Goal: Information Seeking & Learning: Find contact information

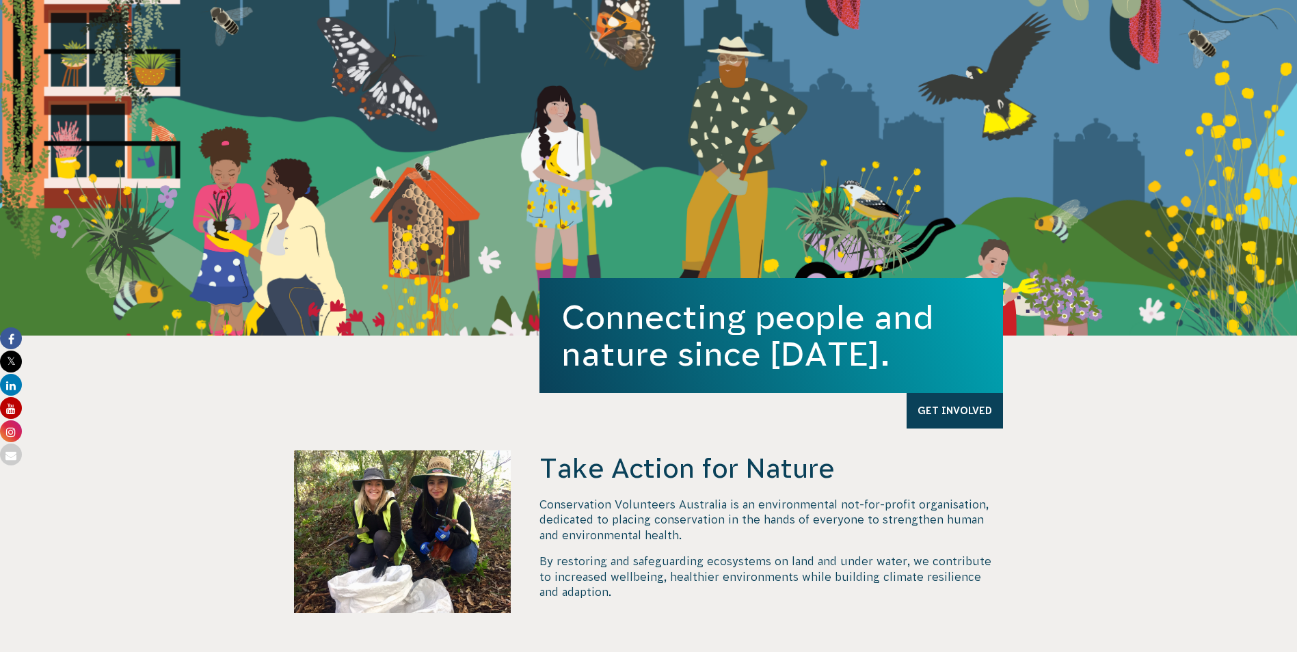
scroll to position [273, 0]
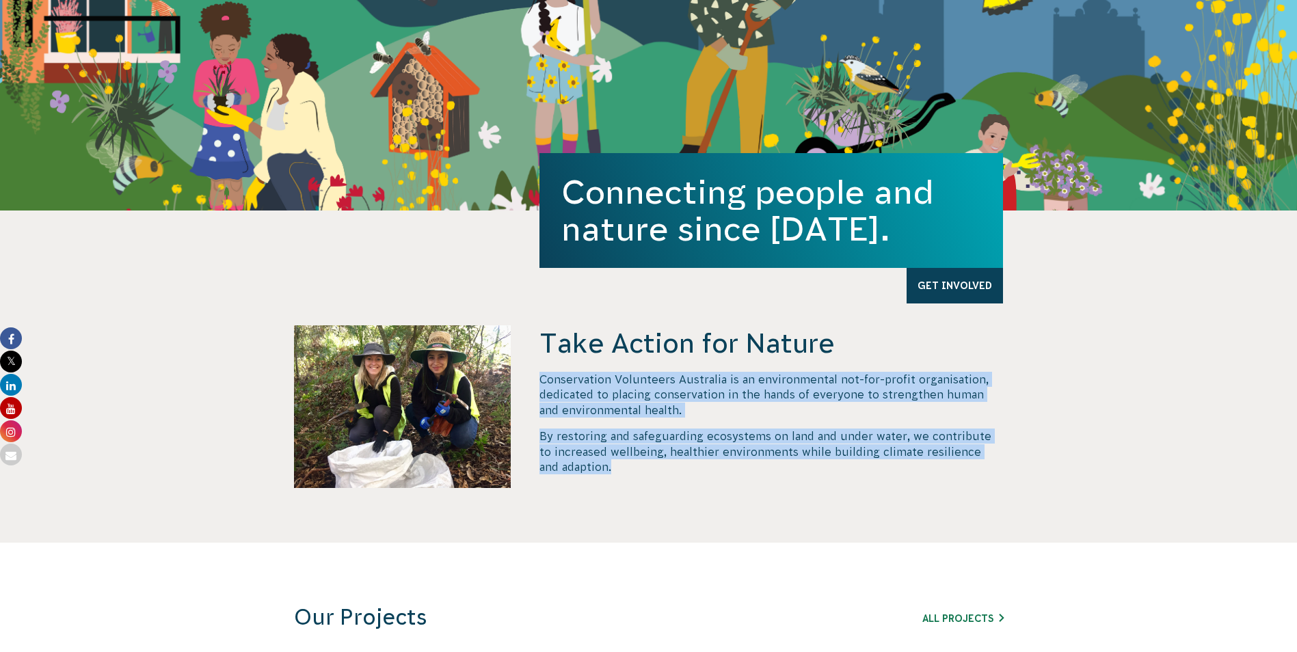
drag, startPoint x: 540, startPoint y: 381, endPoint x: 596, endPoint y: 468, distance: 103.0
click at [596, 468] on div "Conservation Volunteers Australia is an environmental not-for-profit organisati…" at bounding box center [771, 423] width 464 height 103
copy div "Conservation Volunteers Australia is an environmental not-for-profit organisati…"
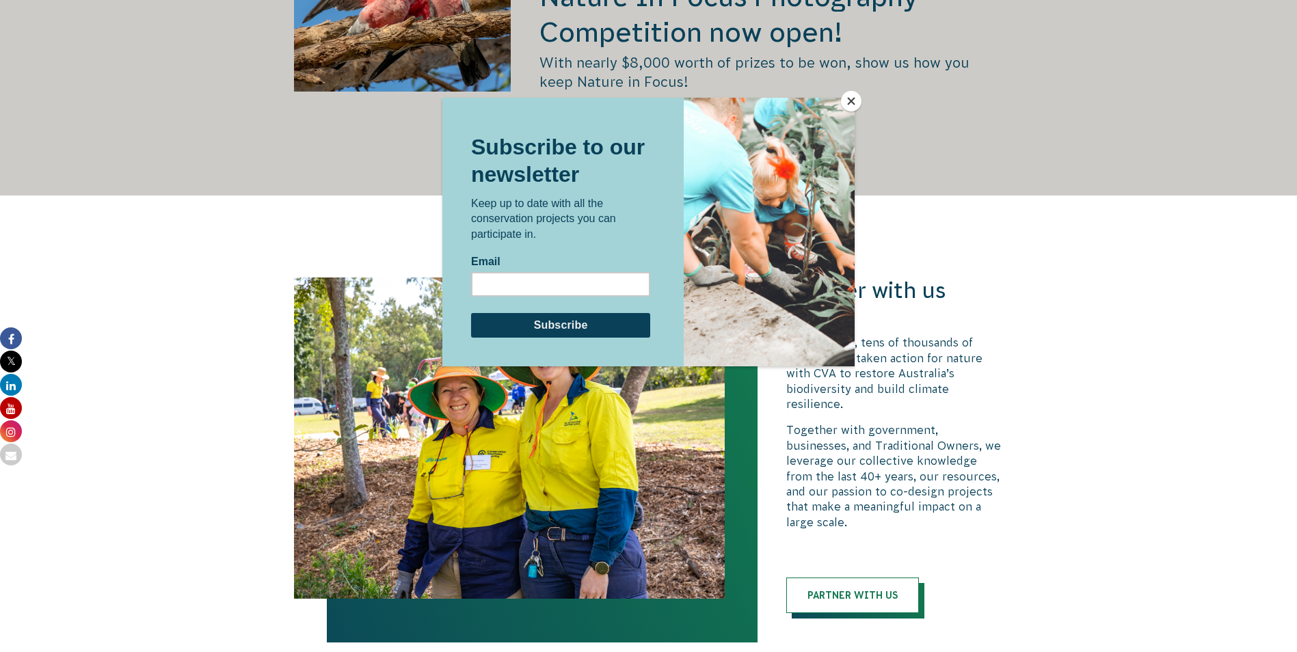
scroll to position [2803, 0]
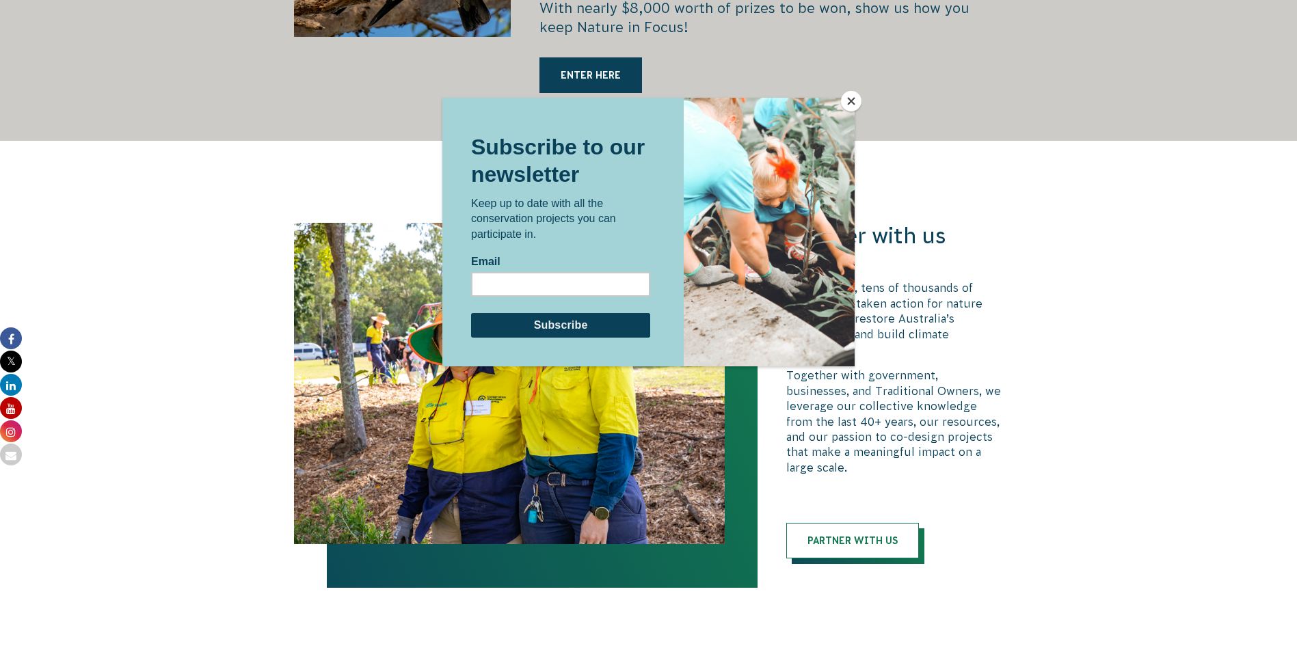
drag, startPoint x: 849, startPoint y: 103, endPoint x: 827, endPoint y: 130, distance: 35.0
click at [849, 103] on button "Close" at bounding box center [851, 101] width 21 height 21
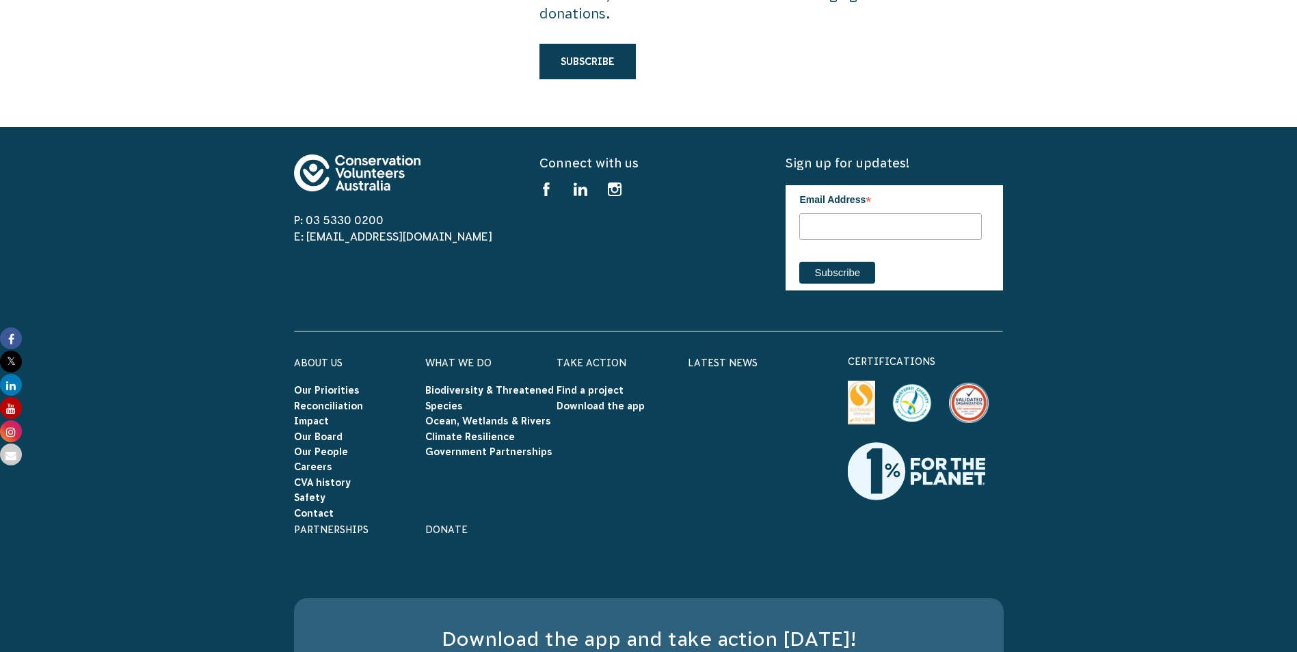
scroll to position [4191, 0]
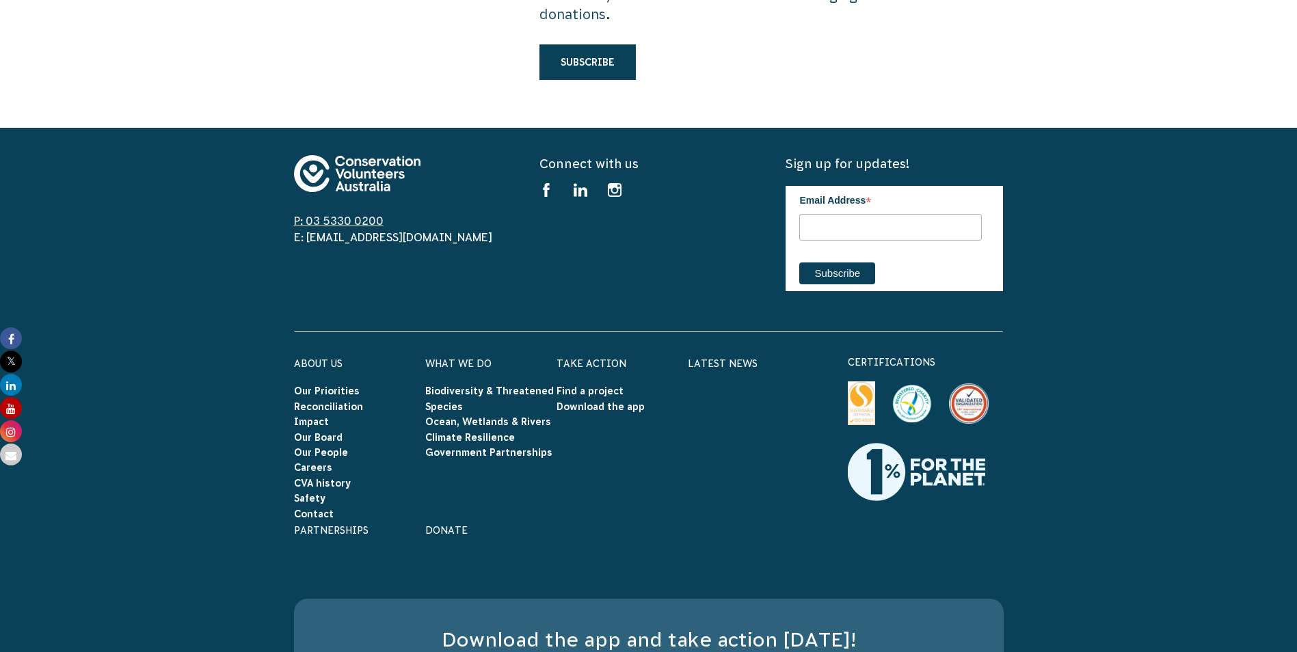
drag, startPoint x: 388, startPoint y: 166, endPoint x: 309, endPoint y: 174, distance: 79.0
click at [309, 213] on span "P: 03 5330 0200" at bounding box center [402, 221] width 217 height 16
copy link "03 5330 0200"
drag, startPoint x: 405, startPoint y: 189, endPoint x: 306, endPoint y: 196, distance: 100.1
click at [306, 196] on div "P: 03 5330 0200 E: [EMAIL_ADDRESS][DOMAIN_NAME]" at bounding box center [402, 230] width 217 height 150
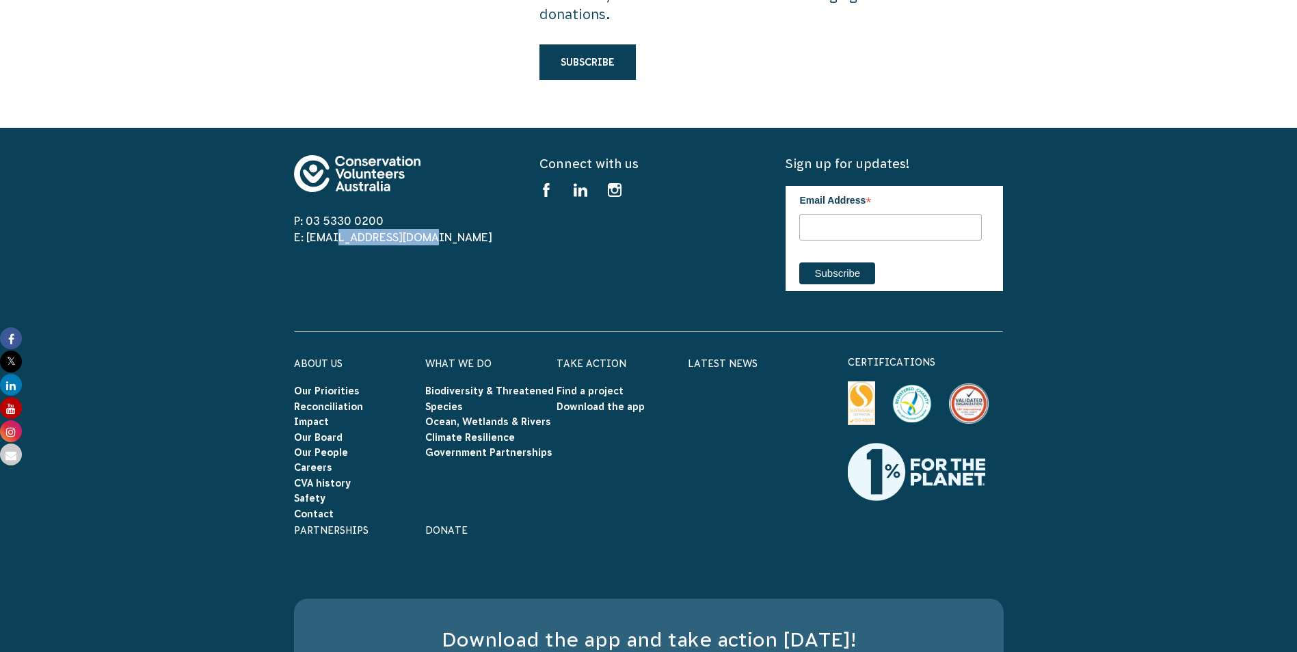
copy link "[EMAIL_ADDRESS][DOMAIN_NAME]"
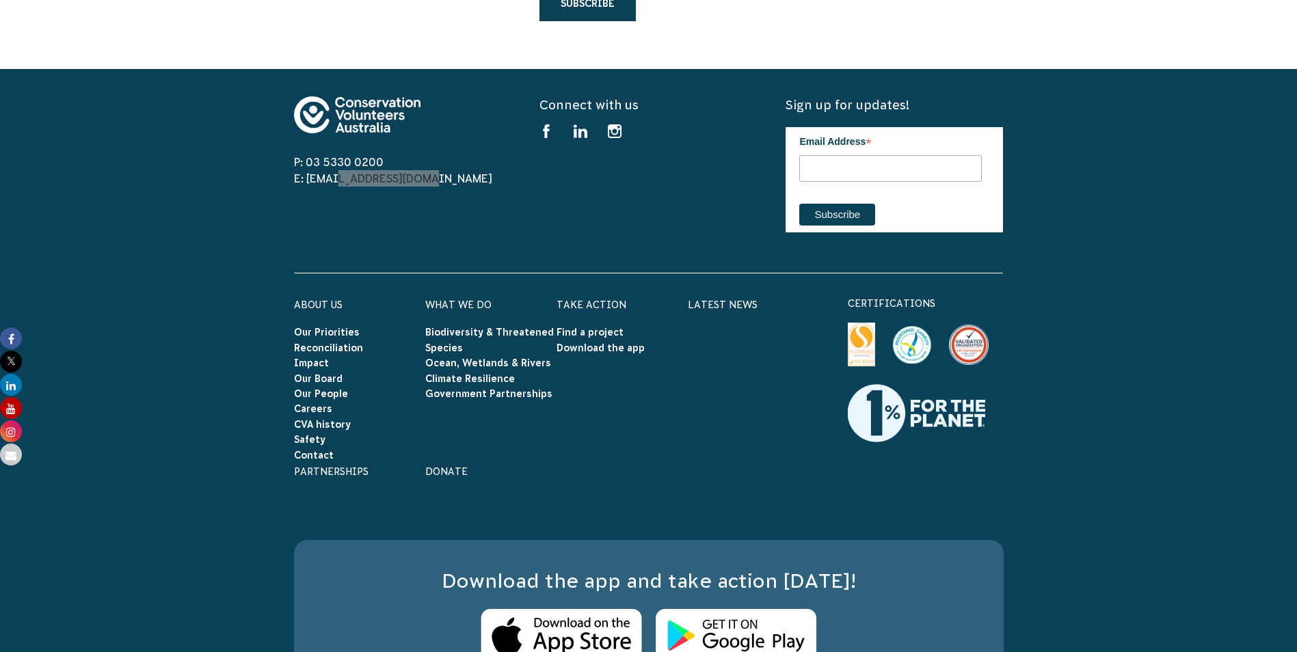
scroll to position [4327, 0]
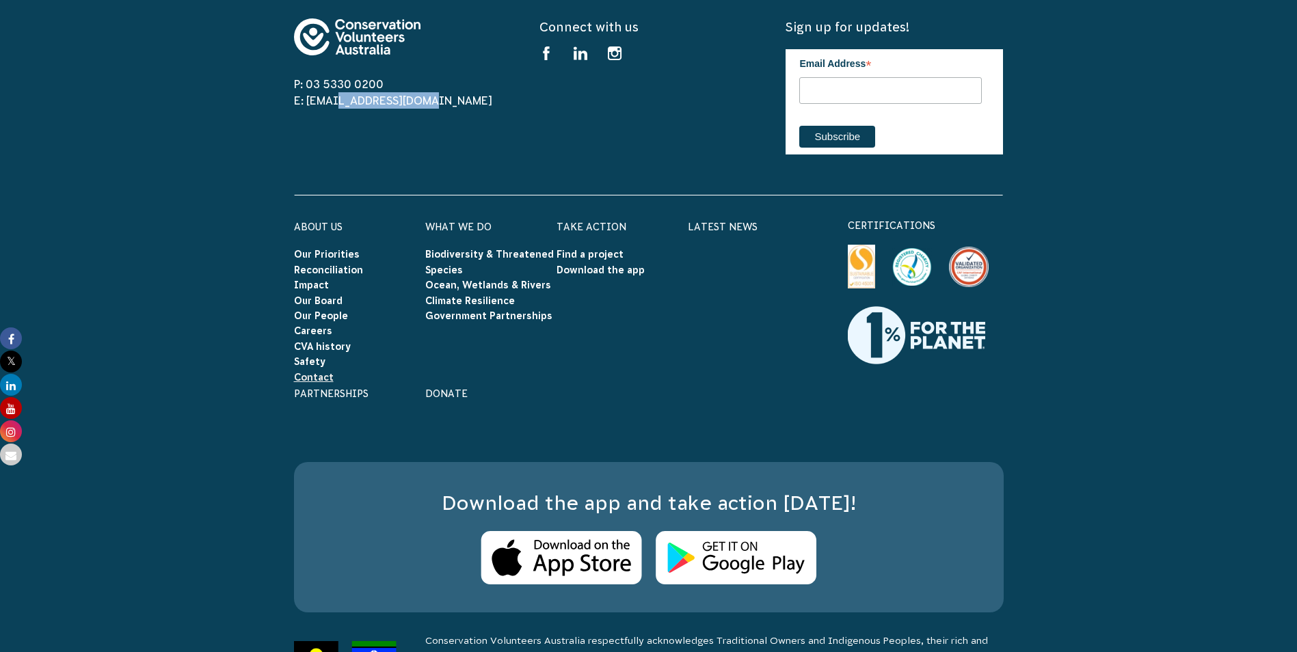
click at [312, 372] on link "Contact" at bounding box center [314, 377] width 40 height 11
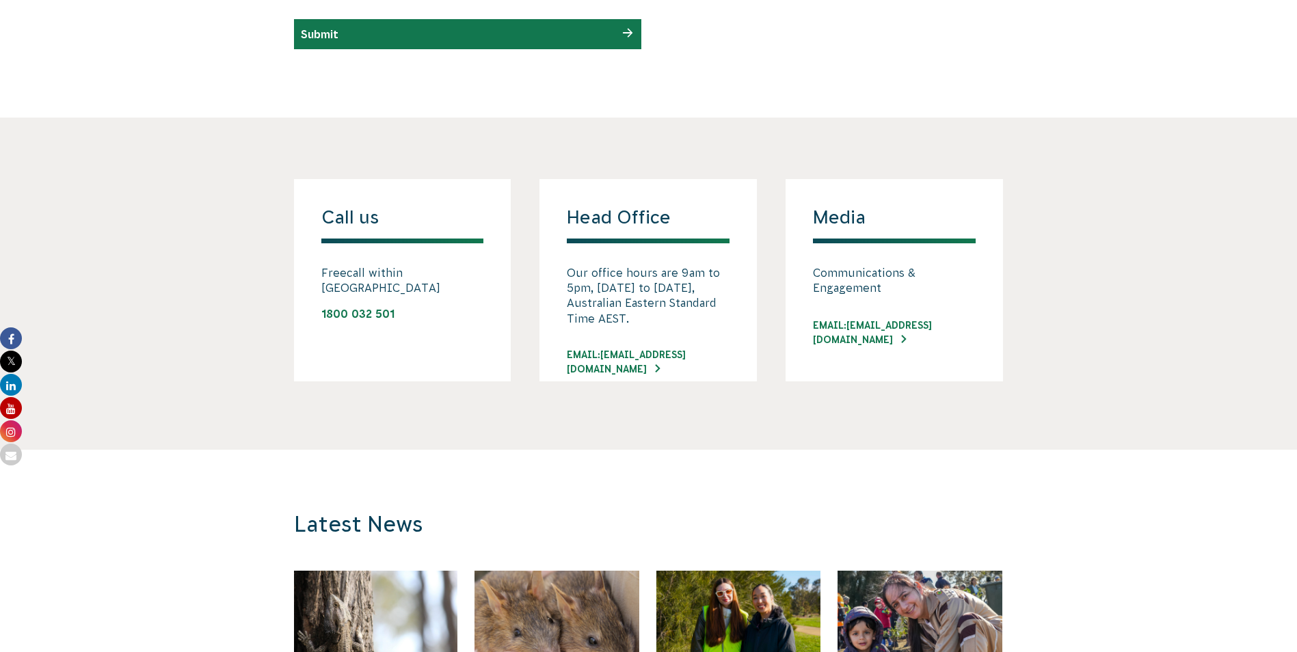
scroll to position [1026, 0]
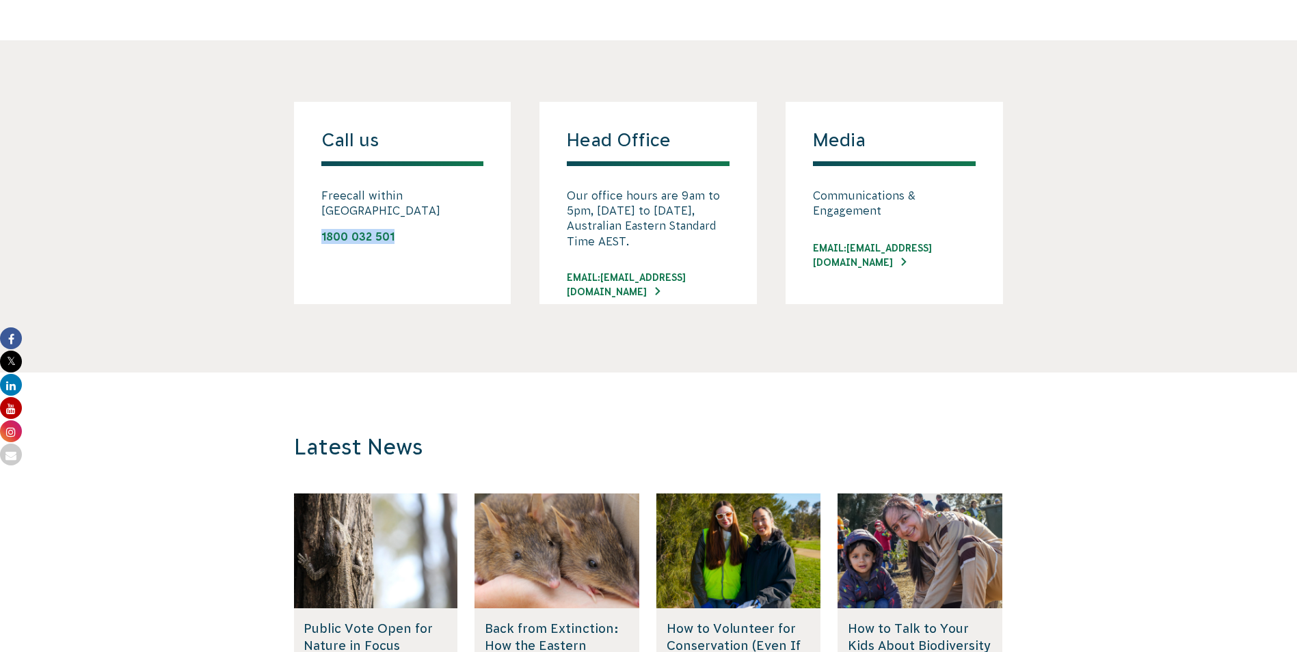
drag, startPoint x: 401, startPoint y: 226, endPoint x: 320, endPoint y: 231, distance: 81.5
click at [320, 231] on div "Call us Freecall within Australia 1800 032 501" at bounding box center [402, 203] width 217 height 202
copy link "1800 032 501"
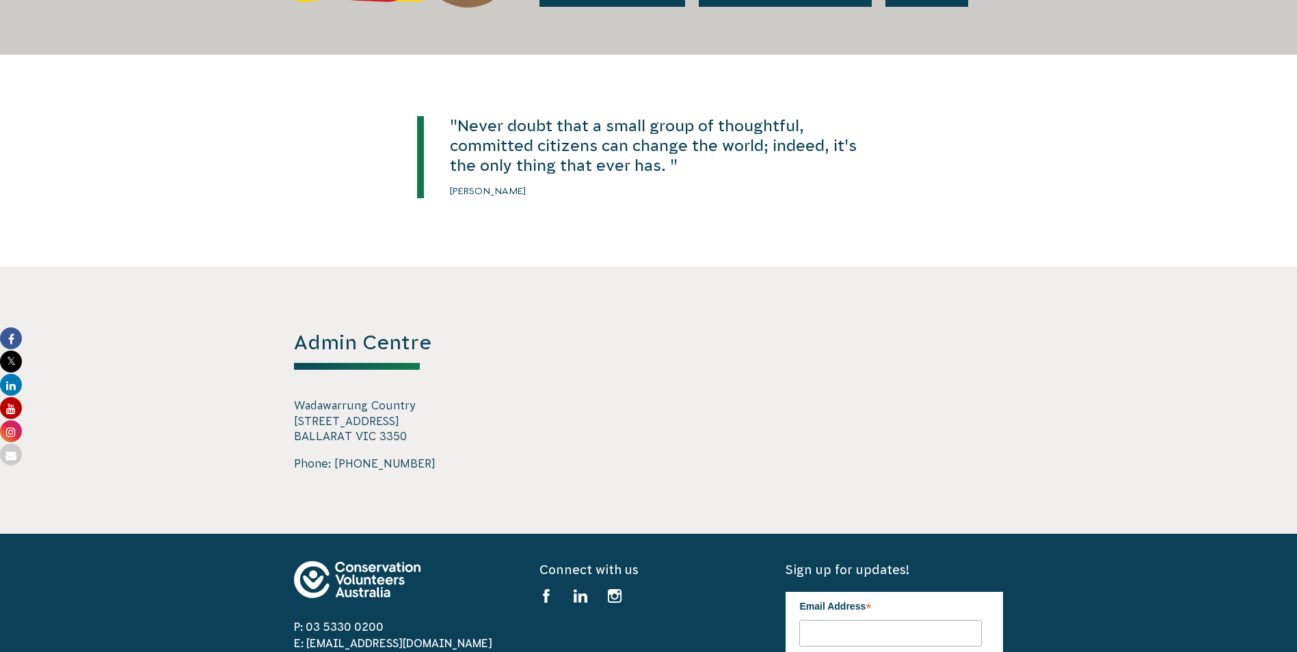
scroll to position [2188, 0]
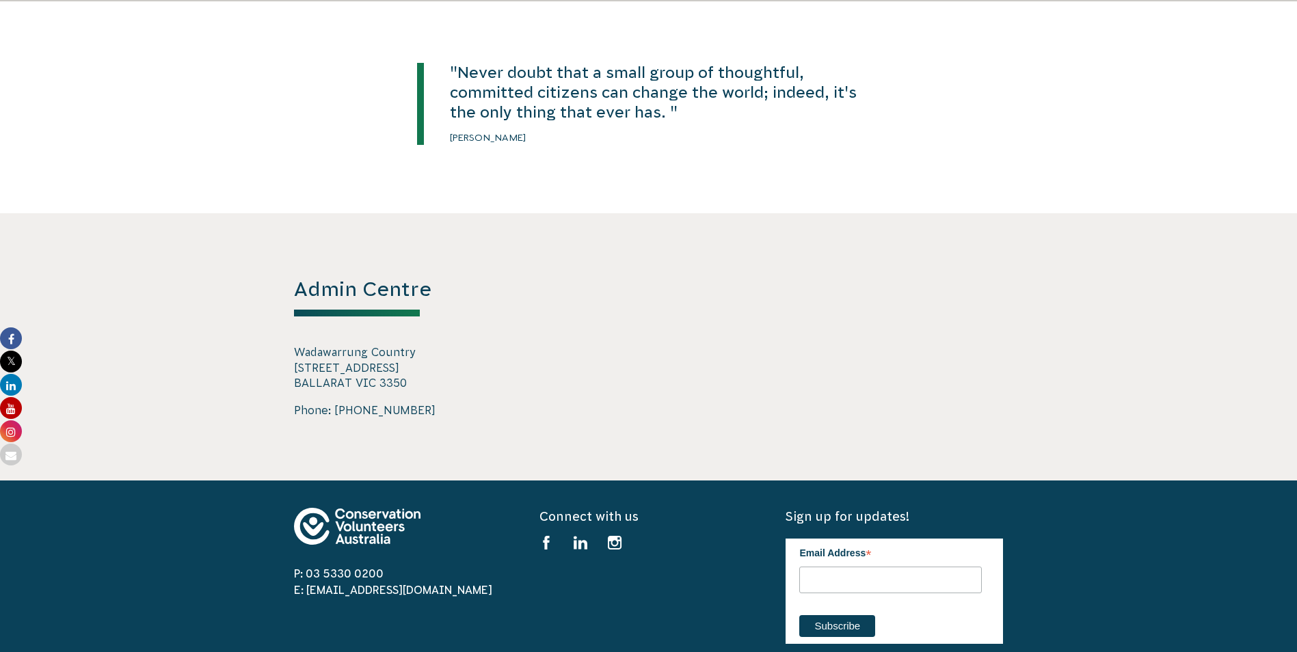
drag, startPoint x: 284, startPoint y: 338, endPoint x: 404, endPoint y: 364, distance: 123.0
click at [404, 364] on div "Admin Centre Wadawarrung Country 728 Barkly Street BALLARAT VIC 3350 Phone: 03 …" at bounding box center [649, 346] width 738 height 267
copy p "Wadawarrung Country 728 Barkly Street BALLARAT VIC 3350"
drag, startPoint x: 420, startPoint y: 395, endPoint x: 334, endPoint y: 399, distance: 86.2
click at [334, 402] on span "Phone: 03 5330 0200" at bounding box center [402, 410] width 217 height 16
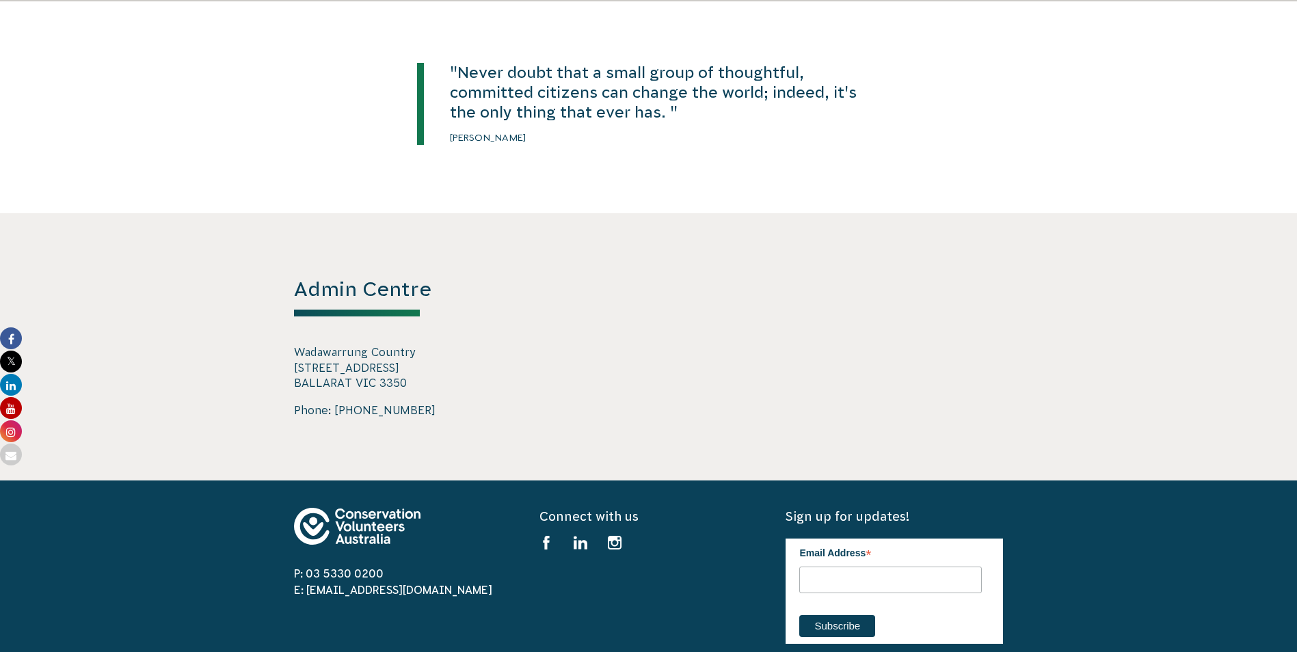
copy link "03 5330 0200"
